Goal: Find specific page/section: Find specific page/section

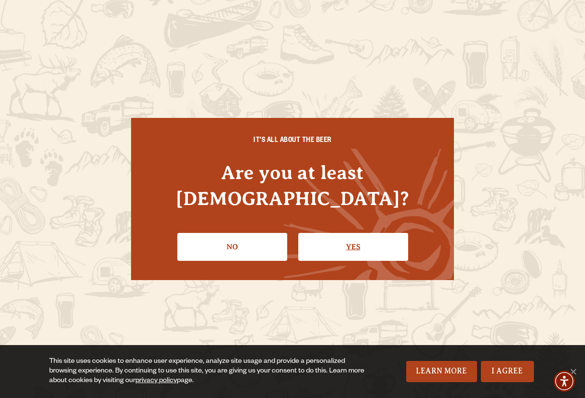
click at [329, 233] on link "Yes" at bounding box center [353, 247] width 110 height 28
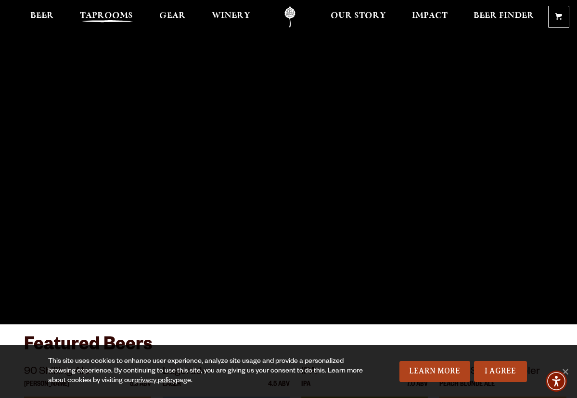
click at [110, 15] on span "Taprooms" at bounding box center [106, 16] width 53 height 8
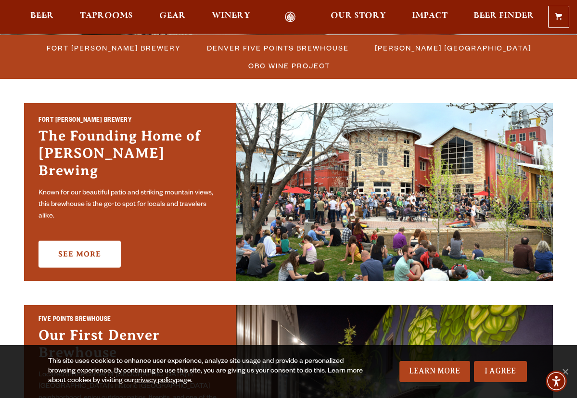
scroll to position [289, 0]
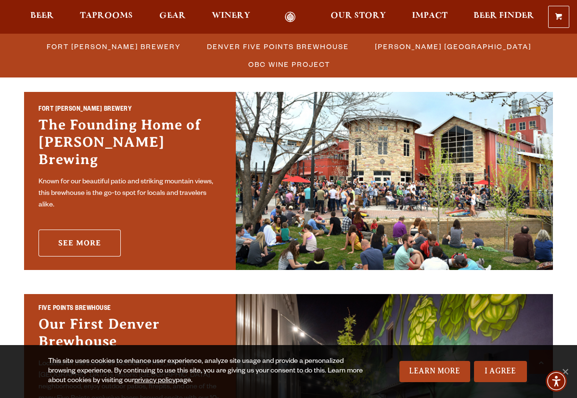
click at [89, 239] on link "See More" at bounding box center [80, 243] width 82 height 27
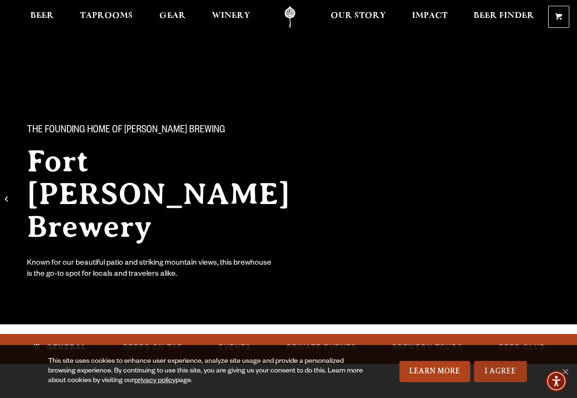
click at [482, 369] on link "I Agree" at bounding box center [500, 371] width 53 height 21
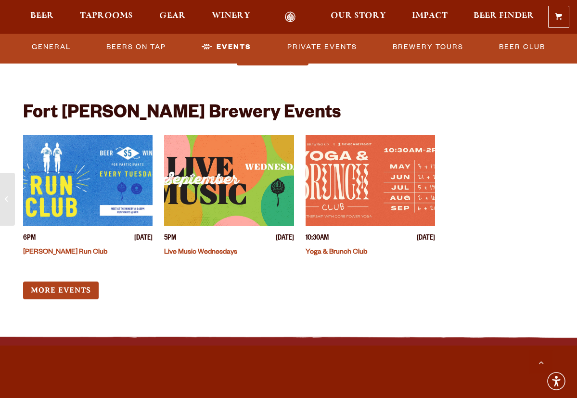
scroll to position [2311, 0]
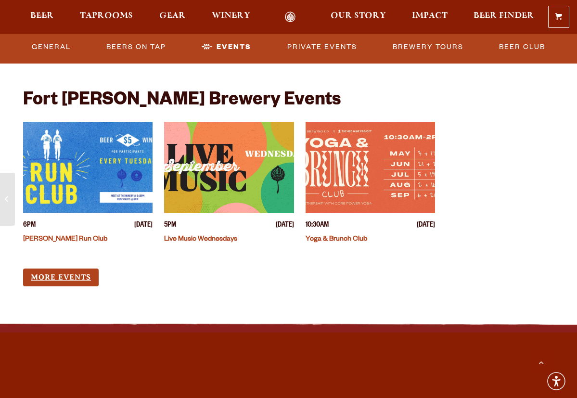
click at [85, 272] on link "More Events" at bounding box center [61, 278] width 76 height 18
